Goal: Communication & Community: Participate in discussion

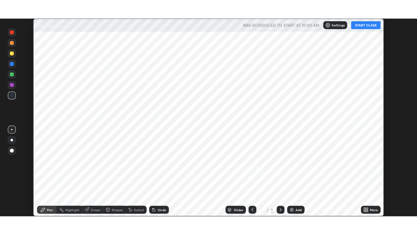
scroll to position [196, 414]
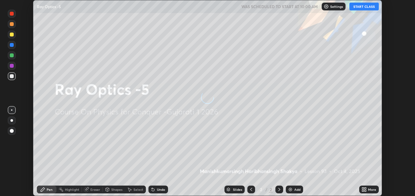
click at [368, 6] on button "START CLASS" at bounding box center [363, 7] width 29 height 8
click at [364, 189] on icon at bounding box center [365, 189] width 2 height 2
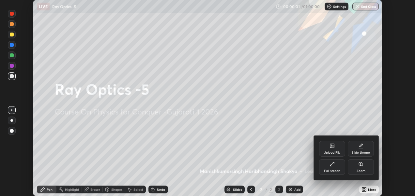
click at [361, 147] on icon at bounding box center [360, 145] width 5 height 5
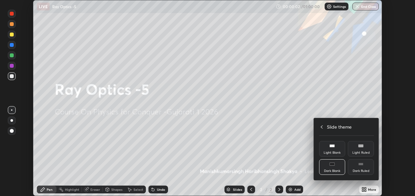
click at [362, 166] on icon at bounding box center [360, 164] width 5 height 5
click at [322, 127] on icon at bounding box center [321, 126] width 5 height 5
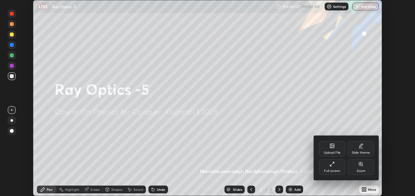
click at [334, 165] on icon at bounding box center [331, 164] width 5 height 5
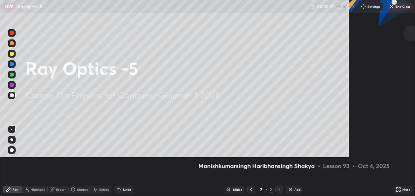
scroll to position [235, 417]
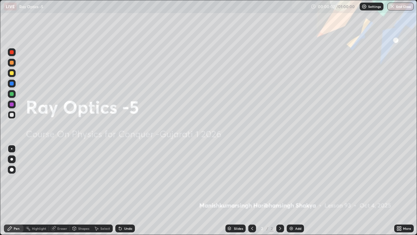
click at [297, 196] on div "Add" at bounding box center [298, 227] width 6 height 3
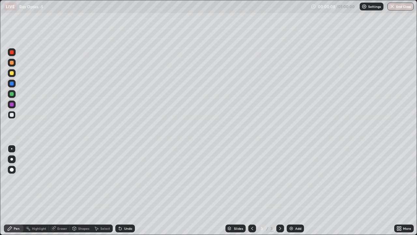
click at [12, 169] on div at bounding box center [12, 170] width 4 height 4
click at [12, 63] on div at bounding box center [12, 63] width 4 height 4
click at [12, 62] on div at bounding box center [12, 63] width 4 height 4
click at [12, 73] on div at bounding box center [12, 73] width 4 height 4
click at [80, 196] on div "Shapes" at bounding box center [83, 227] width 11 height 3
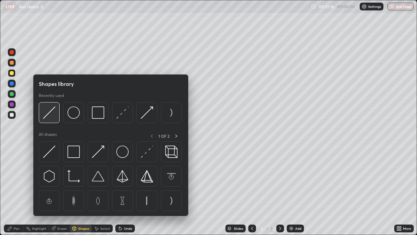
click at [50, 112] on img at bounding box center [49, 112] width 12 height 12
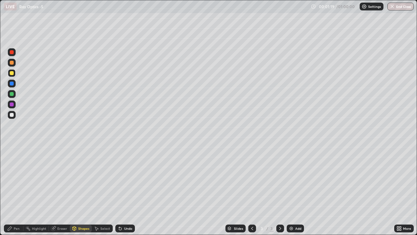
click at [127, 196] on div "Undo" at bounding box center [128, 227] width 8 height 3
click at [81, 196] on div "Shapes" at bounding box center [83, 227] width 11 height 3
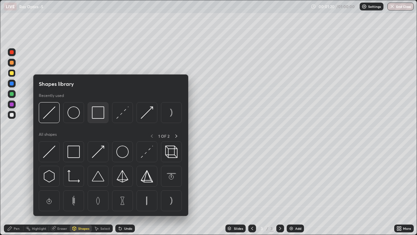
click at [96, 115] on img at bounding box center [98, 112] width 12 height 12
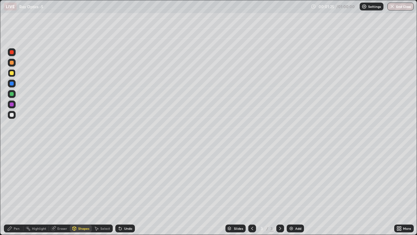
click at [37, 196] on div "Highlight" at bounding box center [39, 227] width 14 height 3
click at [11, 196] on icon at bounding box center [11, 205] width 5 height 5
click at [11, 115] on div at bounding box center [12, 115] width 4 height 4
click at [126, 196] on div "Undo" at bounding box center [128, 227] width 8 height 3
click at [9, 196] on icon at bounding box center [10, 228] width 4 height 4
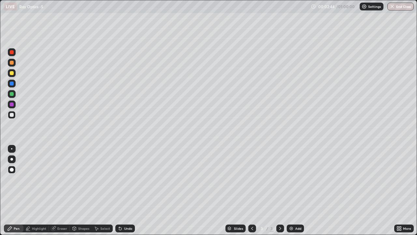
click at [12, 64] on div at bounding box center [12, 63] width 4 height 4
click at [80, 196] on div "Shapes" at bounding box center [81, 228] width 22 height 8
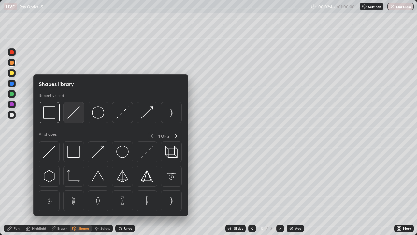
click at [70, 117] on img at bounding box center [73, 112] width 12 height 12
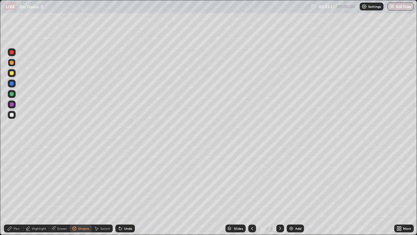
click at [81, 196] on div "Shapes" at bounding box center [83, 227] width 11 height 3
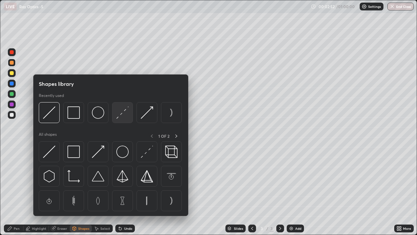
click at [120, 114] on img at bounding box center [122, 112] width 12 height 12
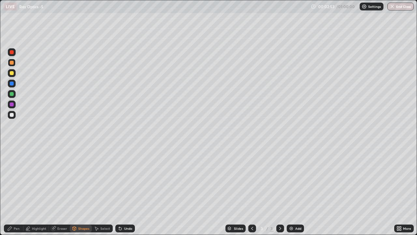
click at [11, 93] on div at bounding box center [12, 94] width 4 height 4
click at [14, 196] on div "Pen" at bounding box center [14, 228] width 20 height 8
click at [12, 64] on div at bounding box center [12, 63] width 4 height 4
click at [82, 196] on div "Shapes" at bounding box center [83, 227] width 11 height 3
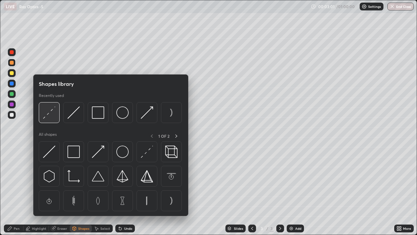
click at [45, 112] on img at bounding box center [49, 112] width 12 height 12
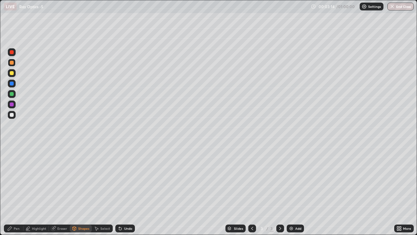
click at [81, 196] on div "Shapes" at bounding box center [83, 227] width 11 height 3
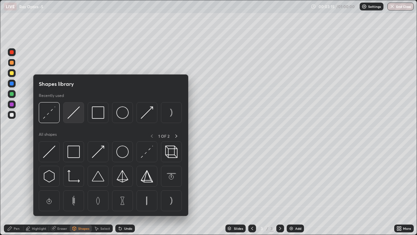
click at [71, 114] on img at bounding box center [73, 112] width 12 height 12
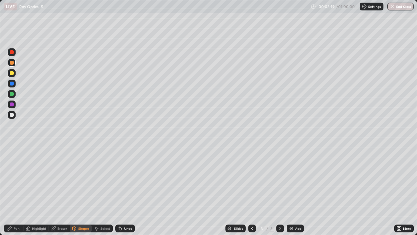
click at [17, 196] on div "Pen" at bounding box center [17, 227] width 6 height 3
click at [11, 114] on div at bounding box center [12, 115] width 4 height 4
click at [11, 64] on div at bounding box center [12, 63] width 4 height 4
click at [11, 73] on div at bounding box center [12, 73] width 4 height 4
click at [12, 63] on div at bounding box center [12, 63] width 4 height 4
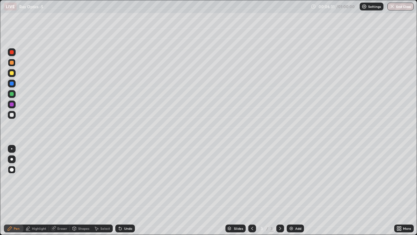
click at [291, 196] on img at bounding box center [291, 228] width 5 height 5
click at [13, 72] on div at bounding box center [12, 73] width 4 height 4
click at [11, 63] on div at bounding box center [12, 63] width 4 height 4
click at [123, 196] on div "Undo" at bounding box center [125, 228] width 20 height 8
click at [10, 74] on div at bounding box center [12, 73] width 4 height 4
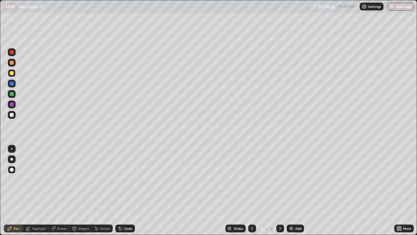
click at [11, 115] on div at bounding box center [12, 115] width 4 height 4
click at [294, 196] on div "Add" at bounding box center [295, 228] width 17 height 8
click at [11, 64] on div at bounding box center [12, 63] width 4 height 4
click at [15, 71] on div at bounding box center [12, 73] width 8 height 8
click at [12, 116] on div at bounding box center [12, 115] width 4 height 4
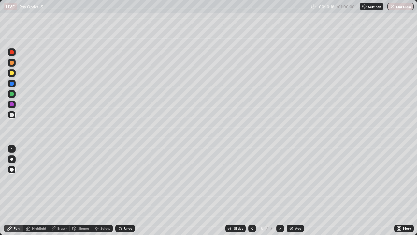
click at [12, 73] on div at bounding box center [12, 73] width 4 height 4
click at [12, 63] on div at bounding box center [12, 63] width 4 height 4
click at [83, 196] on div "Shapes" at bounding box center [83, 227] width 11 height 3
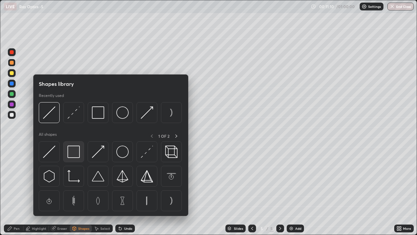
click at [74, 154] on img at bounding box center [73, 151] width 12 height 12
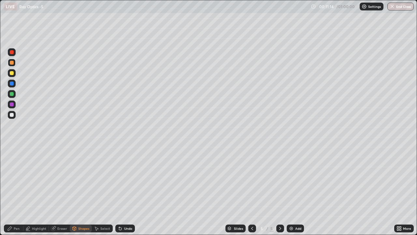
click at [125, 196] on div "Undo" at bounding box center [125, 228] width 20 height 8
click at [10, 85] on div at bounding box center [12, 84] width 8 height 8
click at [41, 196] on div "Highlight" at bounding box center [39, 227] width 14 height 3
click at [85, 196] on div "Shapes" at bounding box center [83, 227] width 11 height 3
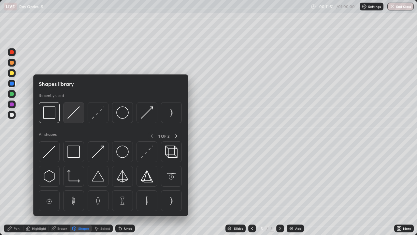
click at [72, 113] on img at bounding box center [73, 112] width 12 height 12
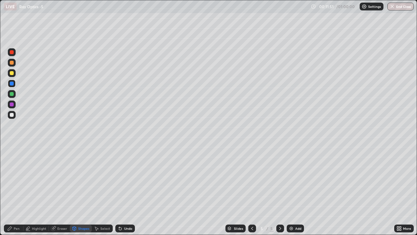
click at [12, 115] on div at bounding box center [12, 115] width 4 height 4
click at [13, 74] on div at bounding box center [12, 73] width 4 height 4
click at [79, 196] on div "Shapes" at bounding box center [83, 227] width 11 height 3
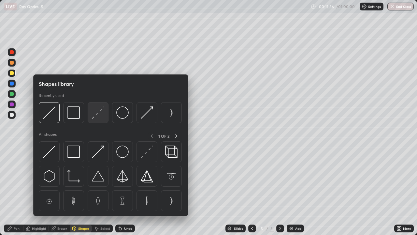
click at [99, 115] on img at bounding box center [98, 112] width 12 height 12
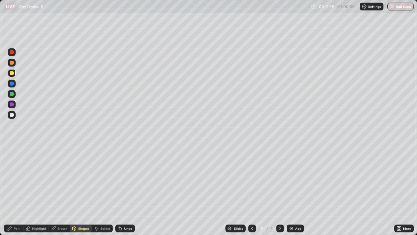
click at [80, 196] on div "Shapes" at bounding box center [83, 227] width 11 height 3
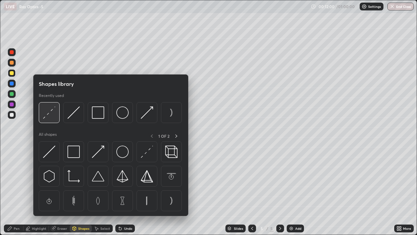
click at [48, 116] on img at bounding box center [49, 112] width 12 height 12
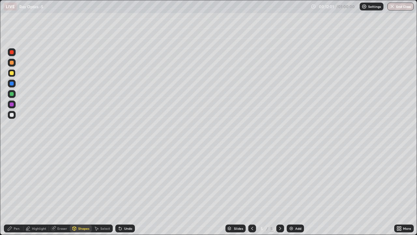
click at [9, 115] on div at bounding box center [12, 115] width 8 height 8
click at [83, 196] on div "Shapes" at bounding box center [81, 228] width 22 height 8
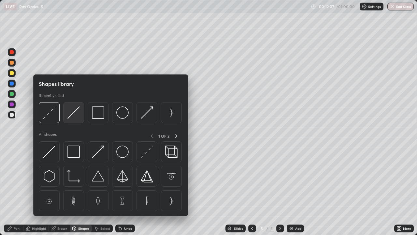
click at [72, 116] on img at bounding box center [73, 112] width 12 height 12
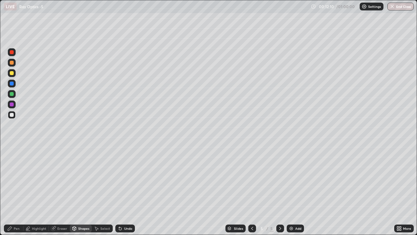
click at [19, 196] on div "Pen" at bounding box center [17, 227] width 6 height 3
click at [12, 65] on div at bounding box center [12, 63] width 8 height 8
click at [126, 196] on div "Undo" at bounding box center [125, 228] width 20 height 8
click at [125, 196] on div "Undo" at bounding box center [128, 227] width 8 height 3
click at [132, 196] on div "Undo" at bounding box center [125, 228] width 20 height 8
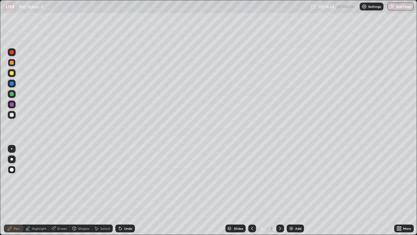
click at [294, 196] on div "Add" at bounding box center [295, 228] width 17 height 8
click at [12, 73] on div at bounding box center [12, 73] width 4 height 4
click at [13, 61] on div at bounding box center [12, 63] width 4 height 4
click at [11, 114] on div at bounding box center [12, 115] width 4 height 4
click at [13, 62] on div at bounding box center [12, 63] width 4 height 4
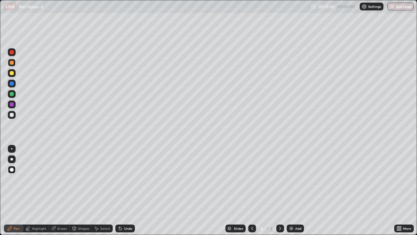
click at [12, 115] on div at bounding box center [12, 115] width 4 height 4
click at [11, 73] on div at bounding box center [12, 73] width 4 height 4
click at [12, 115] on div at bounding box center [12, 115] width 4 height 4
click at [124, 196] on div "Undo" at bounding box center [128, 227] width 8 height 3
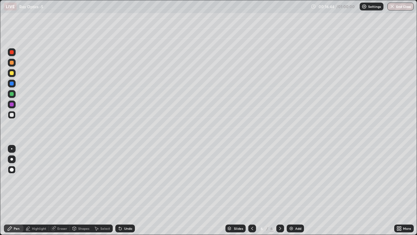
click at [13, 64] on div at bounding box center [12, 63] width 4 height 4
click at [295, 196] on div "Add" at bounding box center [295, 228] width 17 height 8
click at [12, 73] on div at bounding box center [12, 73] width 4 height 4
click at [84, 196] on div "Shapes" at bounding box center [83, 227] width 11 height 3
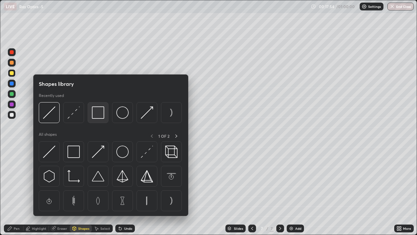
click at [96, 116] on img at bounding box center [98, 112] width 12 height 12
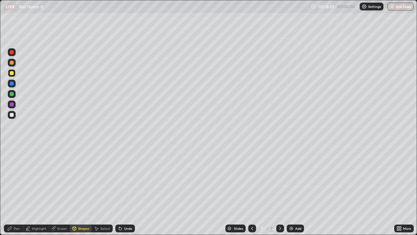
click at [41, 196] on div "Highlight" at bounding box center [39, 227] width 14 height 3
click at [16, 196] on div "Pen" at bounding box center [17, 227] width 6 height 3
click at [11, 115] on div at bounding box center [12, 115] width 4 height 4
click at [79, 196] on div "Shapes" at bounding box center [83, 227] width 11 height 3
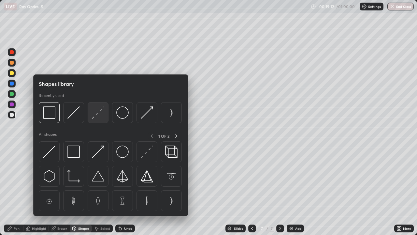
click at [99, 112] on img at bounding box center [98, 112] width 12 height 12
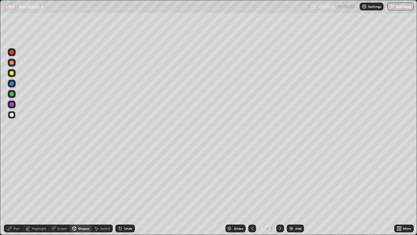
click at [12, 94] on div at bounding box center [12, 94] width 4 height 4
click at [79, 196] on div "Shapes" at bounding box center [83, 227] width 11 height 3
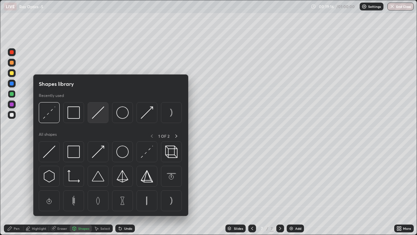
click at [101, 113] on img at bounding box center [98, 112] width 12 height 12
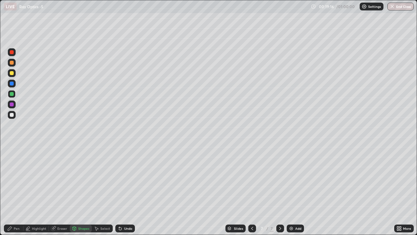
click at [13, 63] on div at bounding box center [12, 63] width 4 height 4
click at [124, 196] on div "Undo" at bounding box center [128, 227] width 8 height 3
click at [14, 94] on div at bounding box center [12, 94] width 8 height 8
click at [81, 196] on div "Shapes" at bounding box center [81, 228] width 22 height 8
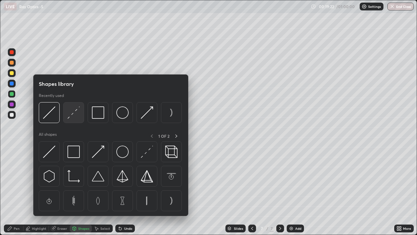
click at [73, 115] on img at bounding box center [73, 112] width 12 height 12
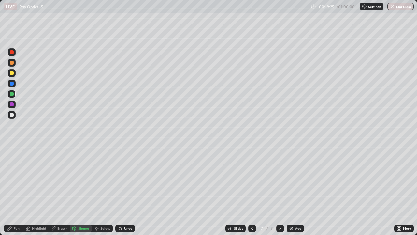
click at [79, 196] on div "Shapes" at bounding box center [83, 227] width 11 height 3
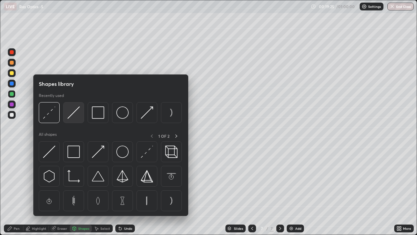
click at [71, 115] on img at bounding box center [73, 112] width 12 height 12
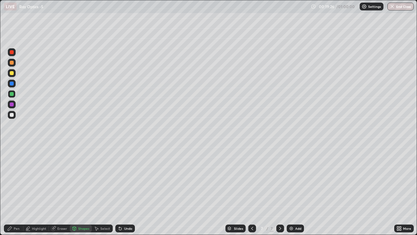
click at [12, 65] on div at bounding box center [12, 63] width 8 height 8
click at [13, 196] on div "Pen" at bounding box center [14, 228] width 20 height 8
click at [11, 114] on div at bounding box center [12, 115] width 4 height 4
click at [12, 63] on div at bounding box center [12, 63] width 4 height 4
click at [13, 74] on div at bounding box center [12, 73] width 4 height 4
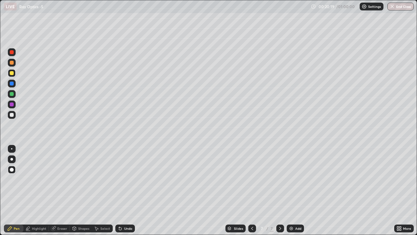
click at [12, 115] on div at bounding box center [12, 115] width 4 height 4
click at [11, 65] on div at bounding box center [12, 63] width 8 height 8
click at [122, 196] on div "Undo" at bounding box center [125, 228] width 20 height 8
click at [124, 196] on div "Undo" at bounding box center [128, 227] width 8 height 3
click at [125, 196] on div "Undo" at bounding box center [128, 227] width 8 height 3
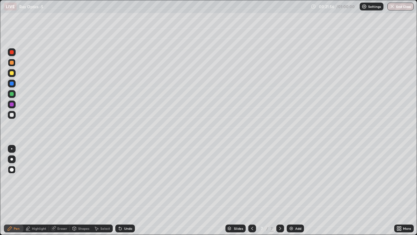
click at [291, 196] on img at bounding box center [291, 228] width 5 height 5
click at [398, 196] on icon at bounding box center [398, 227] width 2 height 2
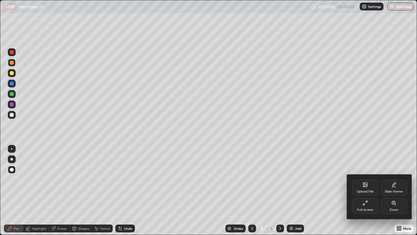
click at [367, 196] on div "Full screen" at bounding box center [365, 209] width 16 height 3
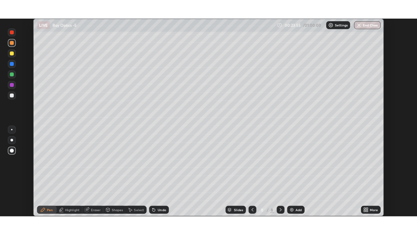
scroll to position [32393, 32175]
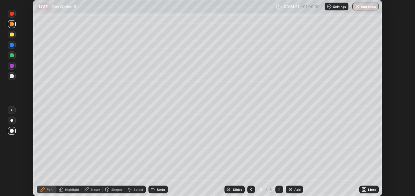
click at [365, 191] on icon at bounding box center [365, 191] width 2 height 2
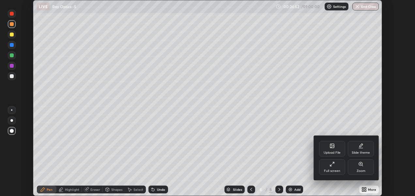
click at [332, 150] on div "Upload File" at bounding box center [332, 149] width 26 height 16
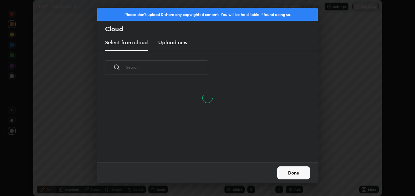
click at [174, 44] on h3 "Upload new" at bounding box center [172, 42] width 29 height 8
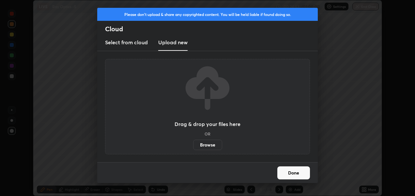
click at [200, 141] on label "Browse" at bounding box center [207, 145] width 29 height 10
click at [193, 141] on input "Browse" at bounding box center [193, 145] width 0 height 10
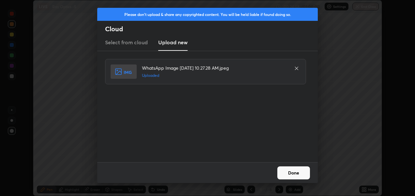
click at [297, 171] on button "Done" at bounding box center [293, 173] width 33 height 13
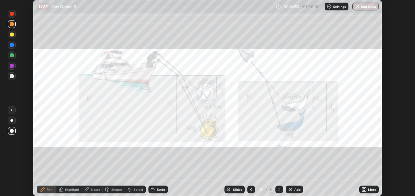
click at [365, 191] on icon at bounding box center [365, 191] width 2 height 2
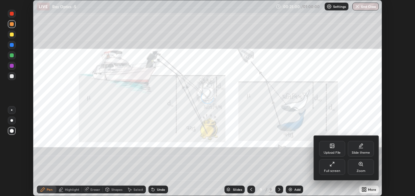
click at [337, 167] on div "Full screen" at bounding box center [332, 167] width 26 height 16
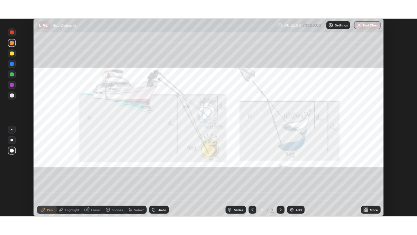
scroll to position [235, 417]
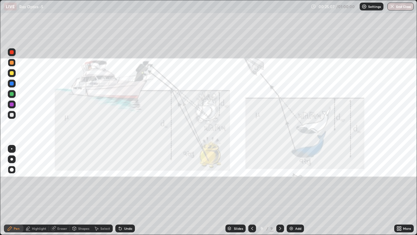
click at [11, 102] on div at bounding box center [12, 104] width 8 height 8
click at [298, 196] on div "Add" at bounding box center [298, 227] width 6 height 3
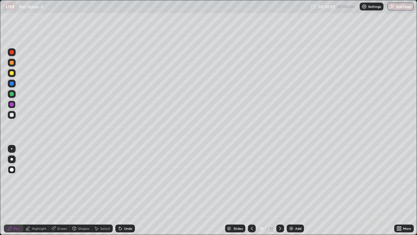
click at [251, 196] on icon at bounding box center [251, 228] width 5 height 5
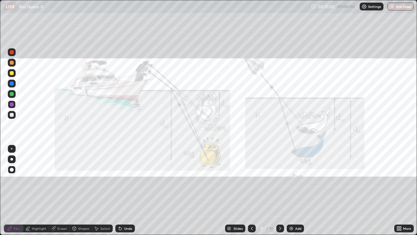
click at [251, 196] on icon at bounding box center [251, 228] width 5 height 5
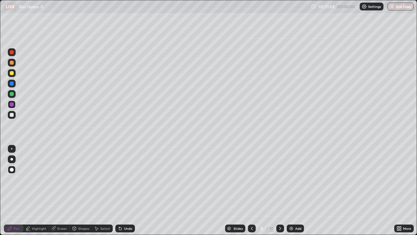
click at [11, 62] on div at bounding box center [12, 63] width 4 height 4
click at [124, 196] on div "Undo" at bounding box center [128, 227] width 8 height 3
click at [11, 115] on div at bounding box center [12, 115] width 4 height 4
click at [122, 196] on div "Undo" at bounding box center [125, 228] width 20 height 8
click at [125, 196] on div "Undo" at bounding box center [128, 227] width 8 height 3
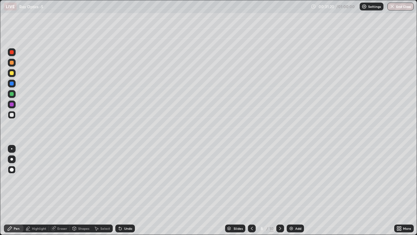
click at [126, 196] on div "Undo" at bounding box center [128, 227] width 8 height 3
click at [11, 72] on div at bounding box center [12, 73] width 4 height 4
click at [293, 196] on img at bounding box center [291, 228] width 5 height 5
click at [11, 114] on div at bounding box center [12, 115] width 4 height 4
click at [12, 83] on div at bounding box center [12, 83] width 4 height 4
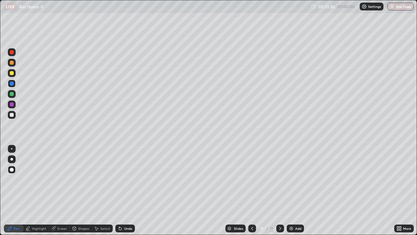
click at [80, 196] on div "Shapes" at bounding box center [83, 227] width 11 height 3
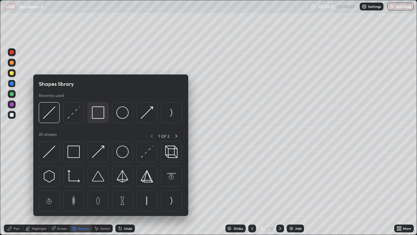
click at [95, 116] on img at bounding box center [98, 112] width 12 height 12
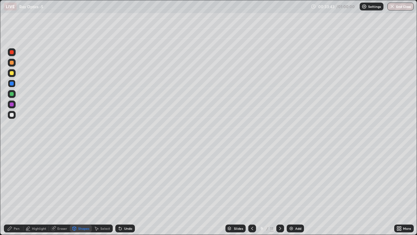
click at [36, 196] on div "Highlight" at bounding box center [39, 227] width 14 height 3
click at [15, 196] on div "Pen" at bounding box center [17, 227] width 6 height 3
click at [13, 114] on div at bounding box center [12, 115] width 4 height 4
click at [12, 63] on div at bounding box center [12, 63] width 4 height 4
click at [123, 196] on div "Undo" at bounding box center [125, 228] width 20 height 8
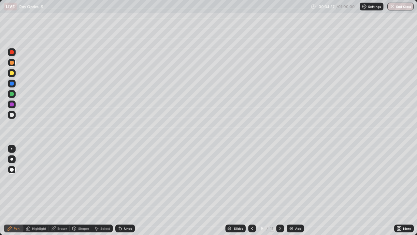
click at [124, 196] on div "Undo" at bounding box center [128, 227] width 8 height 3
click at [12, 114] on div at bounding box center [12, 115] width 4 height 4
click at [281, 196] on icon at bounding box center [280, 228] width 5 height 5
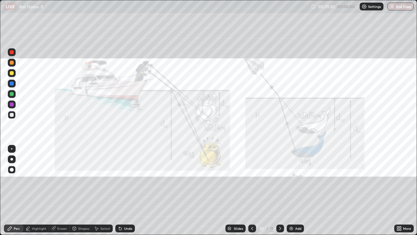
click at [280, 196] on div at bounding box center [280, 228] width 8 height 8
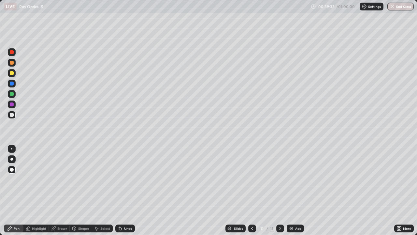
click at [12, 85] on div at bounding box center [12, 83] width 4 height 4
click at [84, 196] on div "Shapes" at bounding box center [83, 227] width 11 height 3
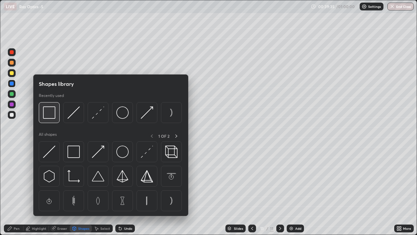
click at [53, 117] on img at bounding box center [49, 112] width 12 height 12
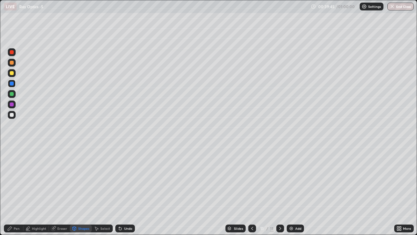
click at [39, 196] on div "Highlight" at bounding box center [39, 227] width 14 height 3
click at [15, 196] on div "Pen" at bounding box center [17, 227] width 6 height 3
click at [12, 114] on div at bounding box center [12, 115] width 4 height 4
click at [59, 196] on div "Eraser" at bounding box center [62, 227] width 10 height 3
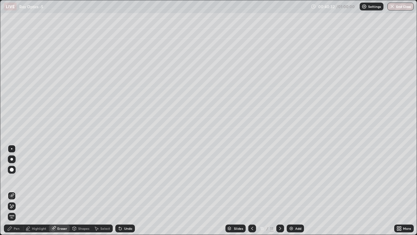
click at [12, 196] on icon at bounding box center [11, 206] width 5 height 6
click at [12, 196] on icon at bounding box center [9, 228] width 5 height 5
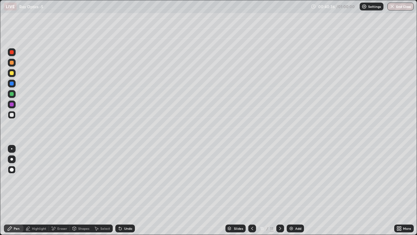
click at [80, 196] on div "Shapes" at bounding box center [83, 227] width 11 height 3
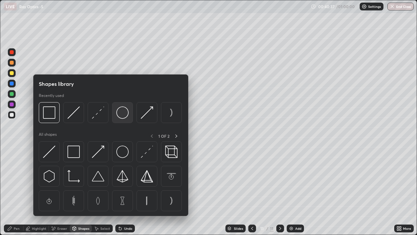
click at [118, 113] on img at bounding box center [122, 112] width 12 height 12
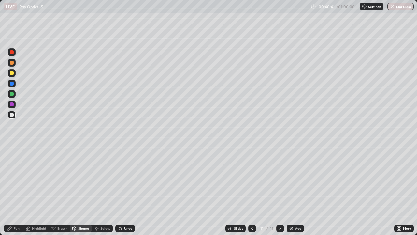
click at [39, 196] on div "Highlight" at bounding box center [39, 227] width 14 height 3
click at [14, 196] on div "Pen" at bounding box center [17, 227] width 6 height 3
click at [12, 74] on div at bounding box center [12, 73] width 4 height 4
click at [11, 114] on div at bounding box center [12, 115] width 4 height 4
click at [10, 95] on div at bounding box center [12, 94] width 4 height 4
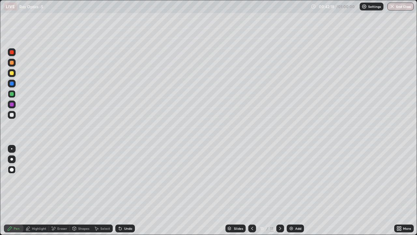
click at [10, 105] on div at bounding box center [12, 104] width 4 height 4
click at [12, 63] on div at bounding box center [12, 63] width 4 height 4
click at [123, 196] on div "Undo" at bounding box center [125, 228] width 20 height 8
click at [131, 196] on div "Undo" at bounding box center [125, 228] width 20 height 8
click at [129, 196] on div "Undo" at bounding box center [125, 228] width 20 height 8
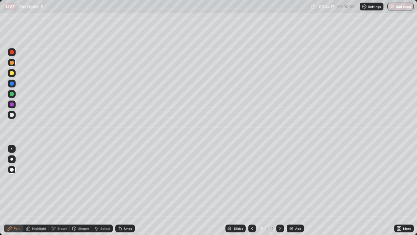
click at [126, 196] on div "Undo" at bounding box center [125, 228] width 20 height 8
click at [58, 196] on div "Eraser" at bounding box center [62, 227] width 10 height 3
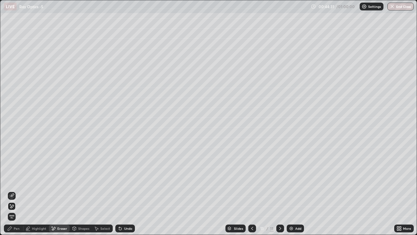
click at [15, 196] on div "Pen" at bounding box center [17, 227] width 6 height 3
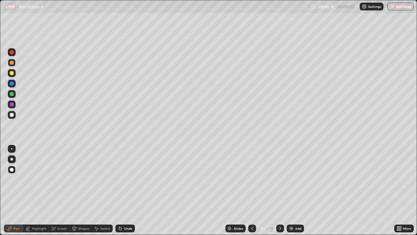
click at [78, 196] on div "Shapes" at bounding box center [83, 227] width 11 height 3
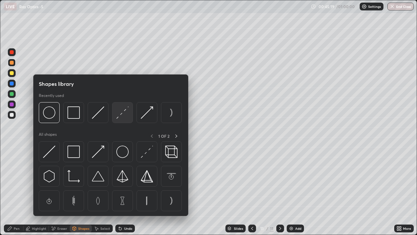
click at [120, 114] on img at bounding box center [122, 112] width 12 height 12
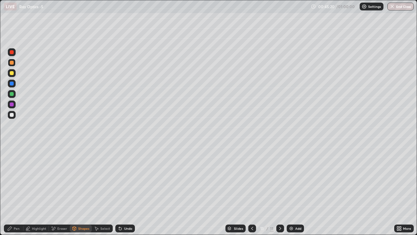
click at [12, 115] on div at bounding box center [12, 115] width 4 height 4
click at [14, 196] on div "Pen" at bounding box center [14, 228] width 20 height 8
click at [9, 61] on div at bounding box center [12, 63] width 8 height 8
click at [128, 196] on div "Undo" at bounding box center [128, 227] width 8 height 3
click at [295, 196] on div "Add" at bounding box center [298, 227] width 6 height 3
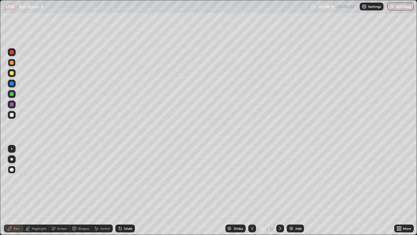
click at [11, 71] on div at bounding box center [12, 73] width 4 height 4
click at [12, 63] on div at bounding box center [12, 63] width 4 height 4
click at [78, 196] on div "Shapes" at bounding box center [83, 227] width 11 height 3
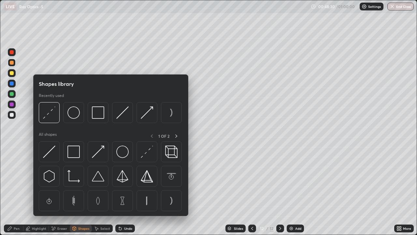
click at [16, 196] on div "Pen" at bounding box center [17, 227] width 6 height 3
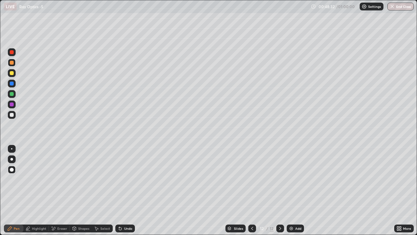
click at [79, 196] on div "Shapes" at bounding box center [83, 227] width 11 height 3
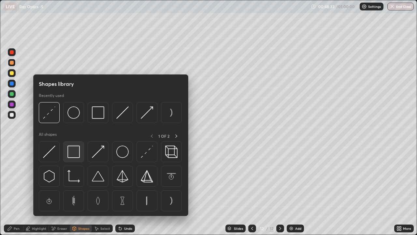
click at [72, 150] on img at bounding box center [73, 151] width 12 height 12
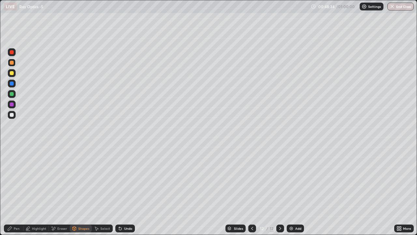
click at [12, 84] on div at bounding box center [12, 83] width 4 height 4
click at [36, 196] on div "Highlight" at bounding box center [39, 227] width 14 height 3
click at [12, 115] on div at bounding box center [12, 115] width 4 height 4
click at [9, 196] on icon at bounding box center [10, 228] width 4 height 4
click at [78, 196] on div "Shapes" at bounding box center [81, 228] width 22 height 8
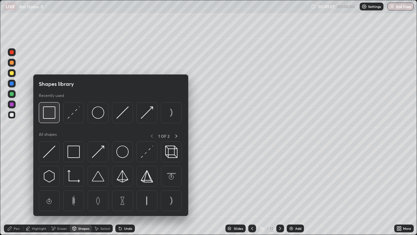
click at [52, 115] on img at bounding box center [49, 112] width 12 height 12
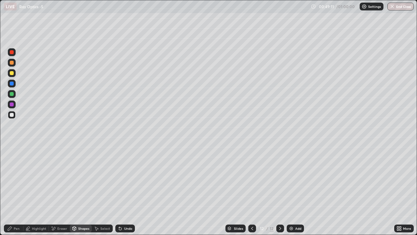
click at [37, 196] on div "Highlight" at bounding box center [39, 227] width 14 height 3
click at [13, 196] on div "Pen" at bounding box center [14, 228] width 20 height 8
click at [10, 82] on div at bounding box center [12, 83] width 4 height 4
click at [11, 115] on div at bounding box center [12, 115] width 4 height 4
click at [11, 64] on div at bounding box center [12, 63] width 4 height 4
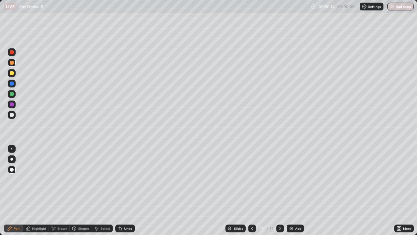
click at [81, 196] on div "Shapes" at bounding box center [81, 228] width 22 height 8
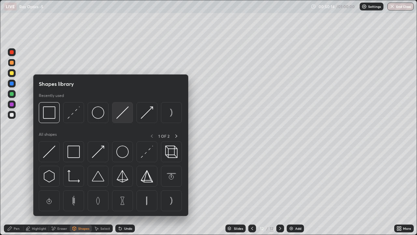
click at [120, 113] on img at bounding box center [122, 112] width 12 height 12
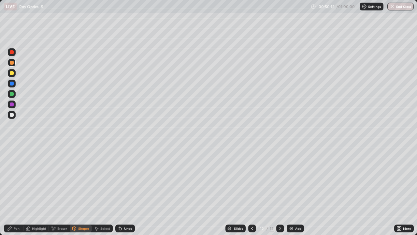
click at [11, 74] on div at bounding box center [12, 73] width 4 height 4
click at [82, 196] on div "Shapes" at bounding box center [83, 227] width 11 height 3
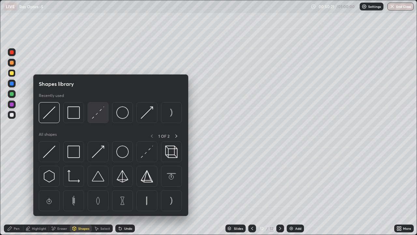
click at [95, 115] on img at bounding box center [98, 112] width 12 height 12
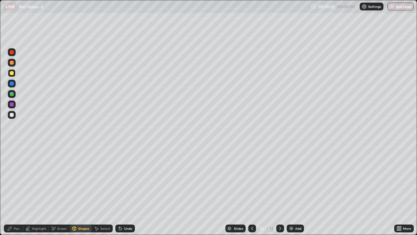
click at [11, 84] on div at bounding box center [12, 83] width 4 height 4
click at [12, 116] on div at bounding box center [12, 115] width 4 height 4
click at [12, 83] on div at bounding box center [12, 83] width 4 height 4
click at [15, 196] on div "Pen" at bounding box center [14, 228] width 20 height 8
click at [12, 118] on div at bounding box center [12, 115] width 8 height 8
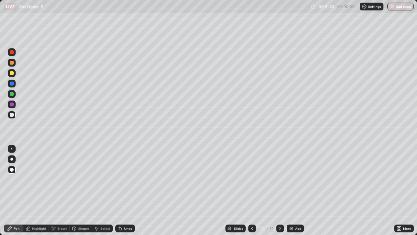
click at [130, 196] on div "Undo" at bounding box center [128, 227] width 8 height 3
click at [133, 196] on div "Undo" at bounding box center [125, 228] width 20 height 8
click at [13, 73] on div at bounding box center [12, 73] width 4 height 4
click at [295, 196] on div "Add" at bounding box center [298, 227] width 6 height 3
click at [10, 63] on div at bounding box center [12, 63] width 4 height 4
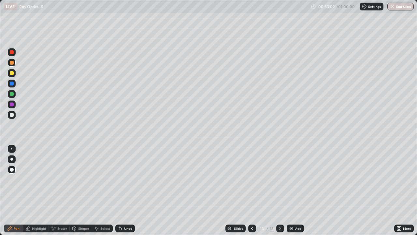
click at [11, 114] on div at bounding box center [12, 115] width 4 height 4
click at [295, 196] on div "Add" at bounding box center [298, 227] width 6 height 3
click at [12, 62] on div at bounding box center [12, 63] width 4 height 4
click at [84, 196] on div "Shapes" at bounding box center [83, 227] width 11 height 3
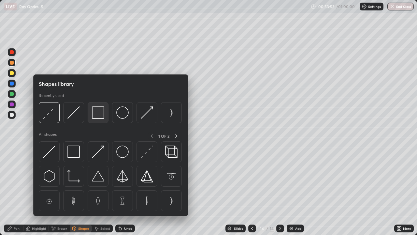
click at [94, 118] on img at bounding box center [98, 112] width 12 height 12
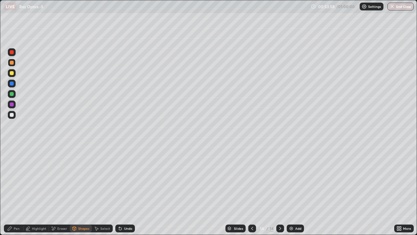
click at [36, 196] on div "Highlight" at bounding box center [39, 227] width 14 height 3
click at [16, 196] on div "Pen" at bounding box center [17, 227] width 6 height 3
click at [12, 72] on div at bounding box center [12, 73] width 4 height 4
click at [124, 196] on div "Undo" at bounding box center [128, 227] width 8 height 3
click at [125, 196] on div "Undo" at bounding box center [125, 228] width 20 height 8
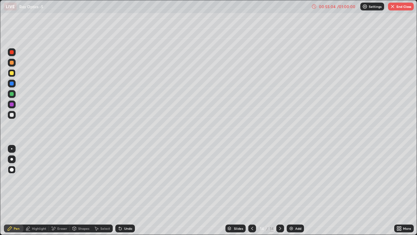
click at [11, 115] on div at bounding box center [12, 115] width 4 height 4
click at [13, 64] on div at bounding box center [12, 63] width 8 height 8
click at [400, 7] on button "End Class" at bounding box center [401, 7] width 26 height 8
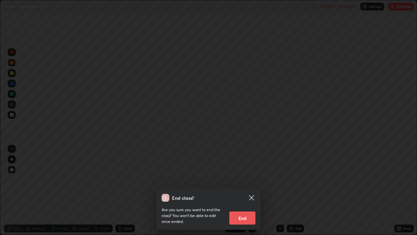
click at [246, 196] on button "End" at bounding box center [242, 217] width 26 height 13
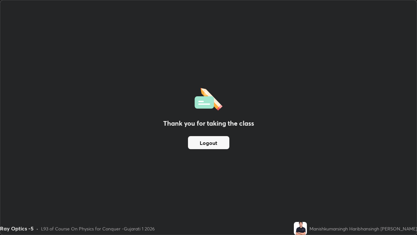
click at [217, 142] on button "Logout" at bounding box center [208, 142] width 41 height 13
